Goal: Task Accomplishment & Management: Use online tool/utility

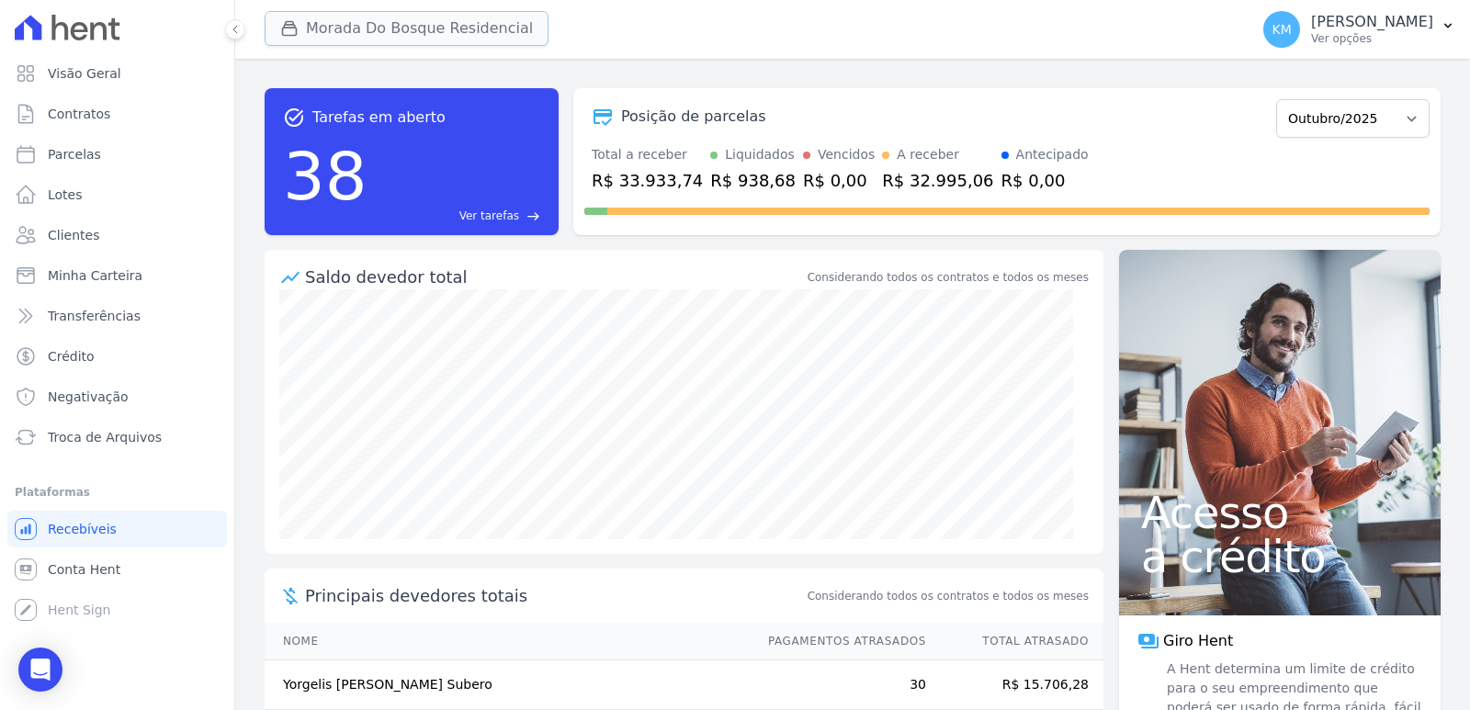
click at [392, 31] on button "Morada Do Bosque Residencial" at bounding box center [407, 28] width 284 height 35
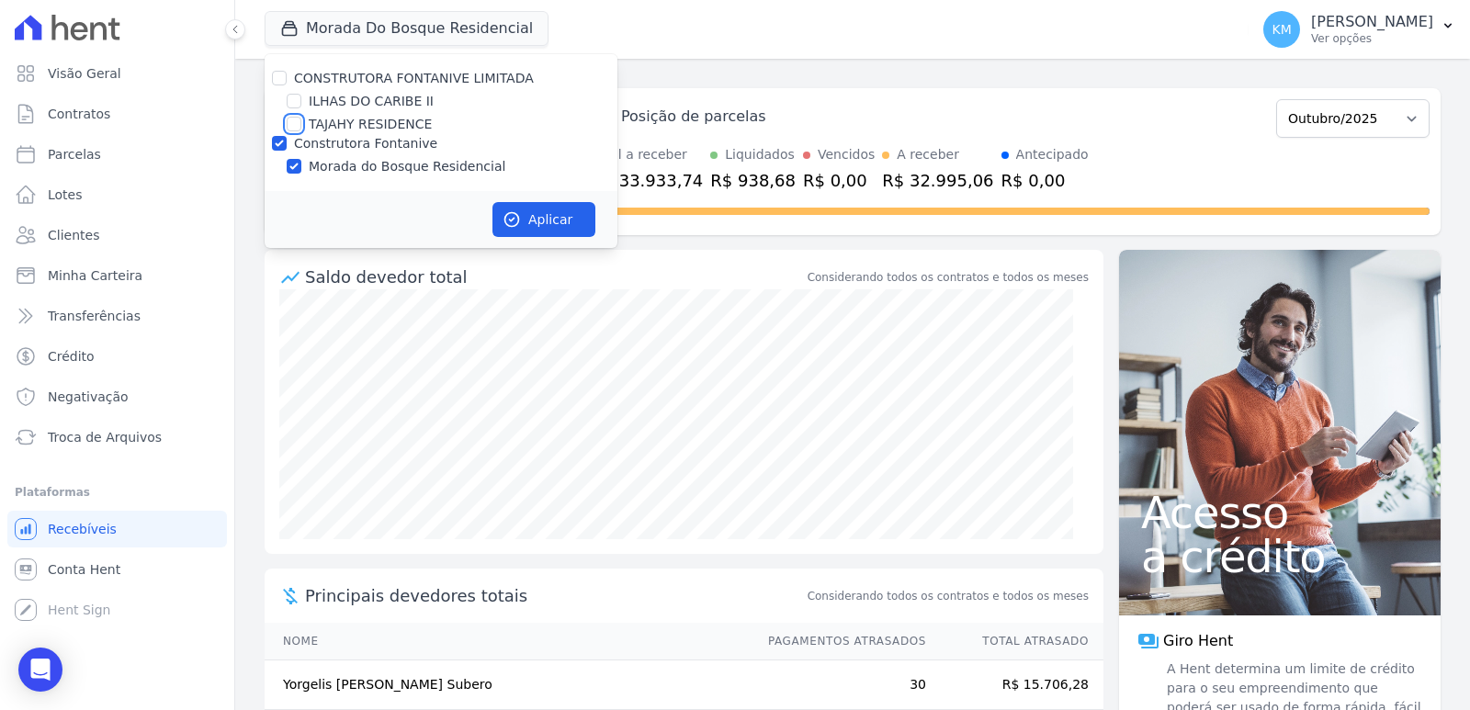
drag, startPoint x: 288, startPoint y: 127, endPoint x: 299, endPoint y: 127, distance: 11.0
click at [290, 127] on input "TAJAHY RESIDENCE" at bounding box center [294, 124] width 15 height 15
checkbox input "true"
click at [272, 141] on input "Construtora Fontanive" at bounding box center [279, 143] width 15 height 15
checkbox input "false"
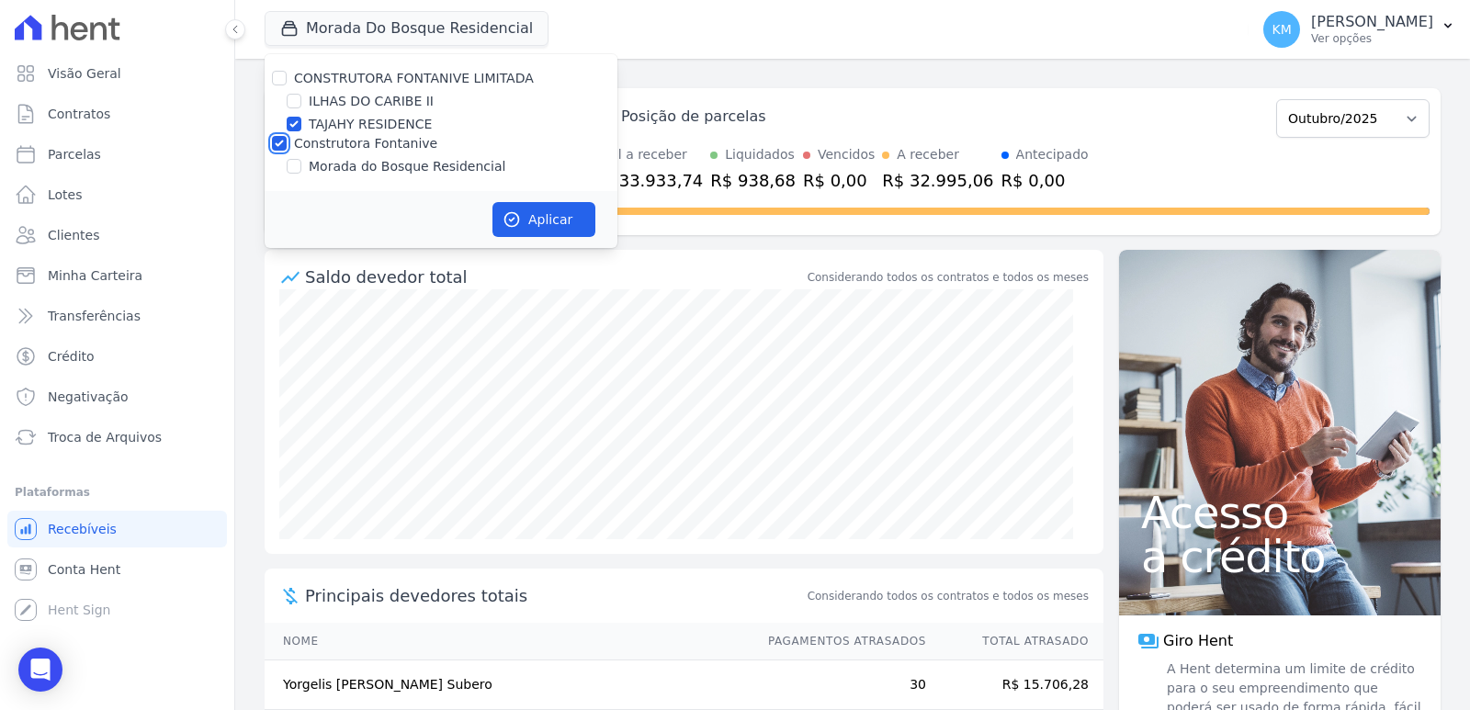
checkbox input "false"
click at [561, 223] on button "Aplicar" at bounding box center [543, 219] width 103 height 35
